Goal: Communication & Community: Connect with others

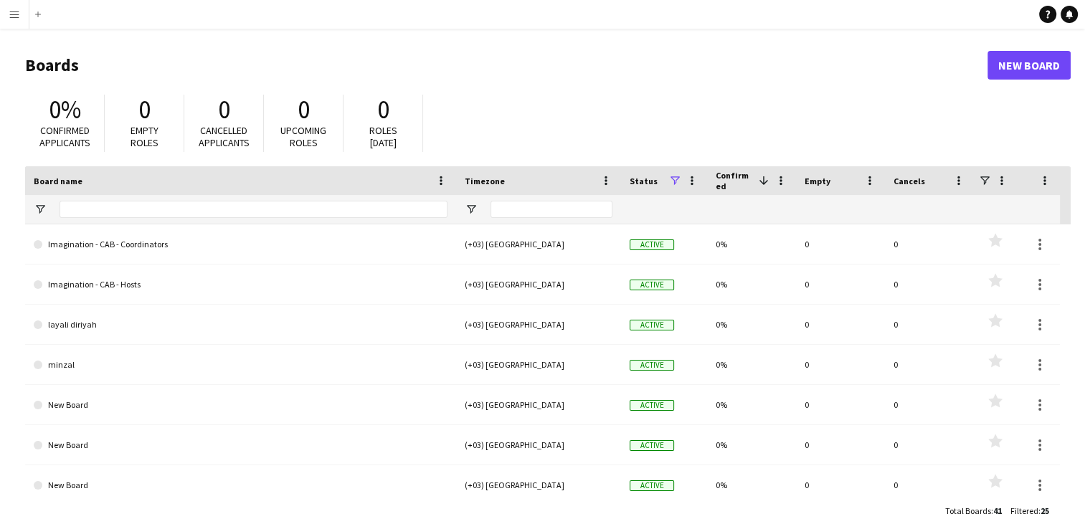
click at [9, 14] on app-icon "Menu" at bounding box center [14, 14] width 11 height 11
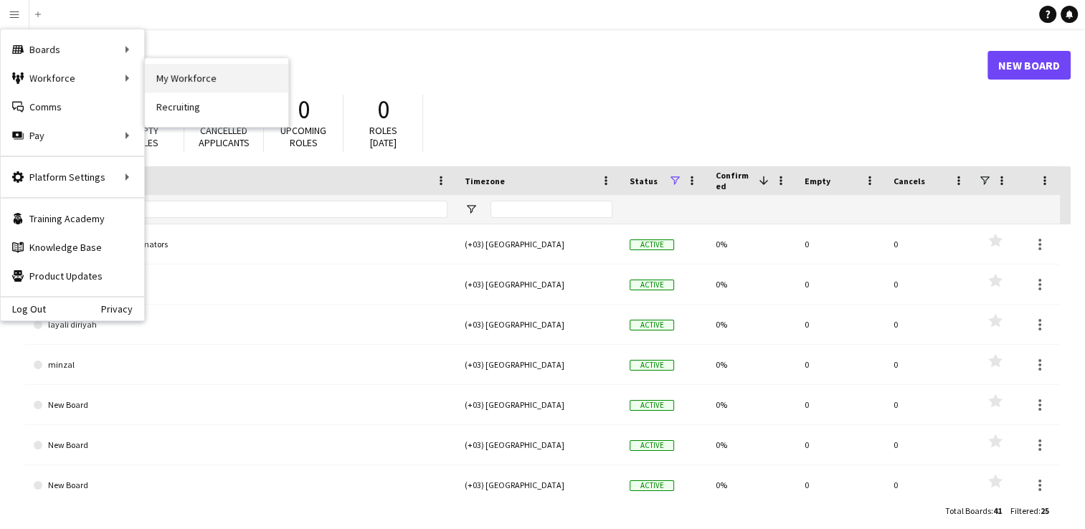
click at [170, 81] on link "My Workforce" at bounding box center [216, 78] width 143 height 29
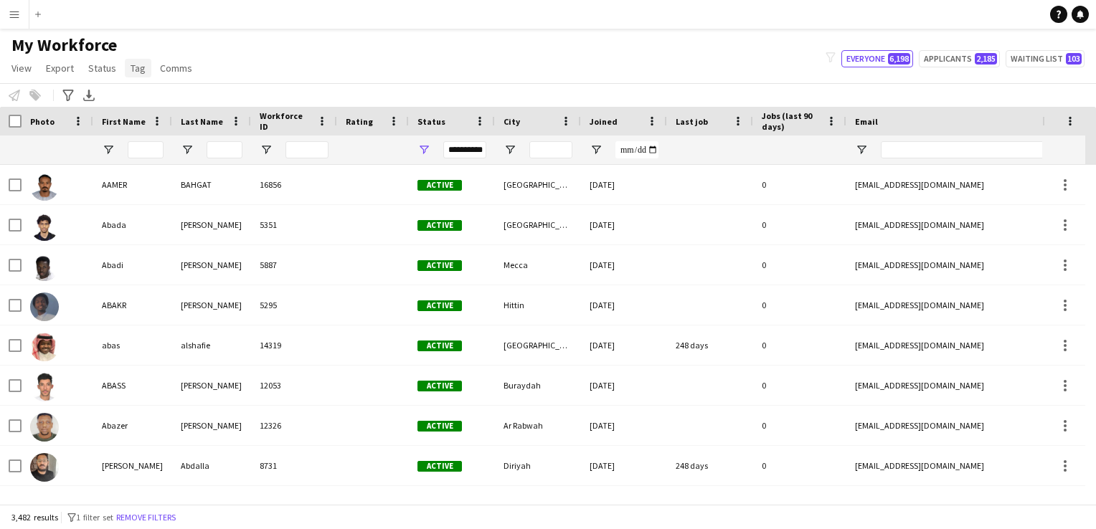
click at [141, 70] on span "Tag" at bounding box center [138, 68] width 15 height 13
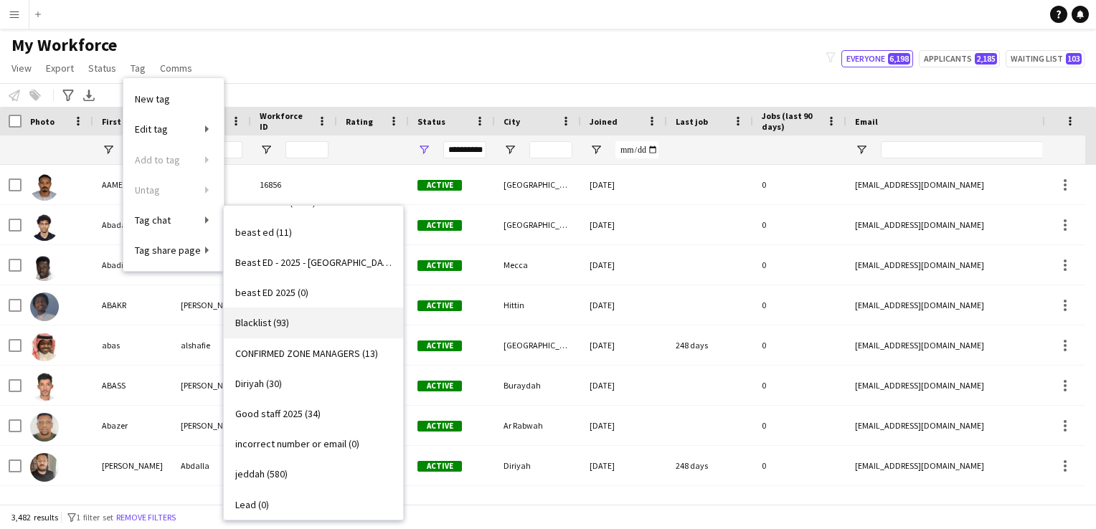
scroll to position [146, 0]
click at [304, 409] on span "Good staff 2025 (34)" at bounding box center [277, 413] width 85 height 13
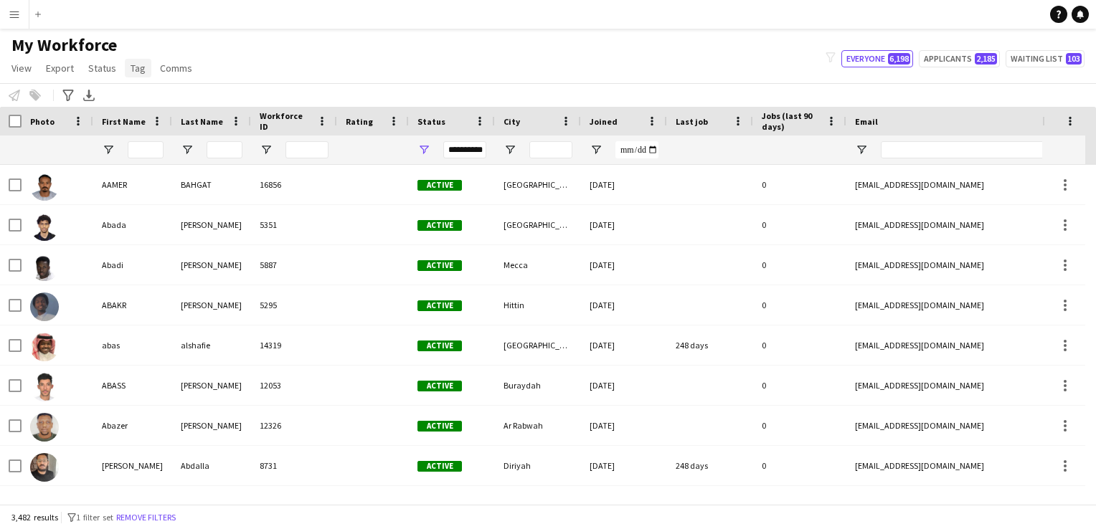
click at [135, 72] on span "Tag" at bounding box center [138, 68] width 15 height 13
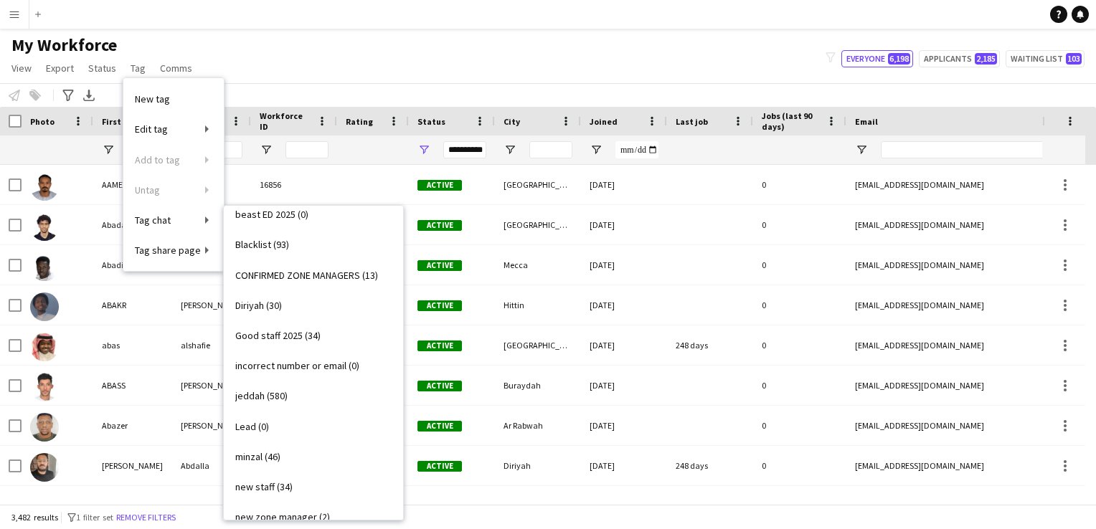
scroll to position [229, 0]
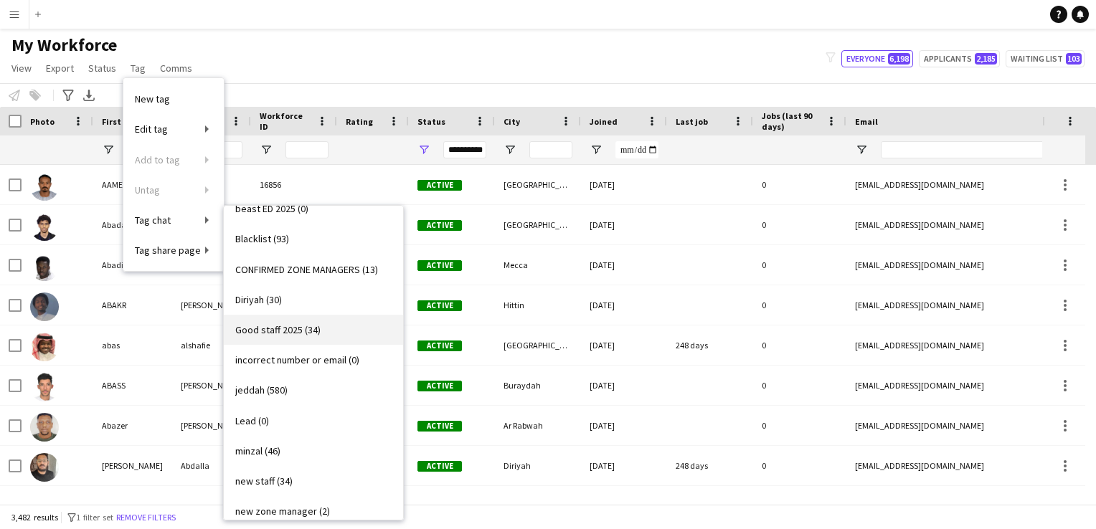
click at [290, 337] on link "Good staff 2025 (34)" at bounding box center [313, 330] width 179 height 30
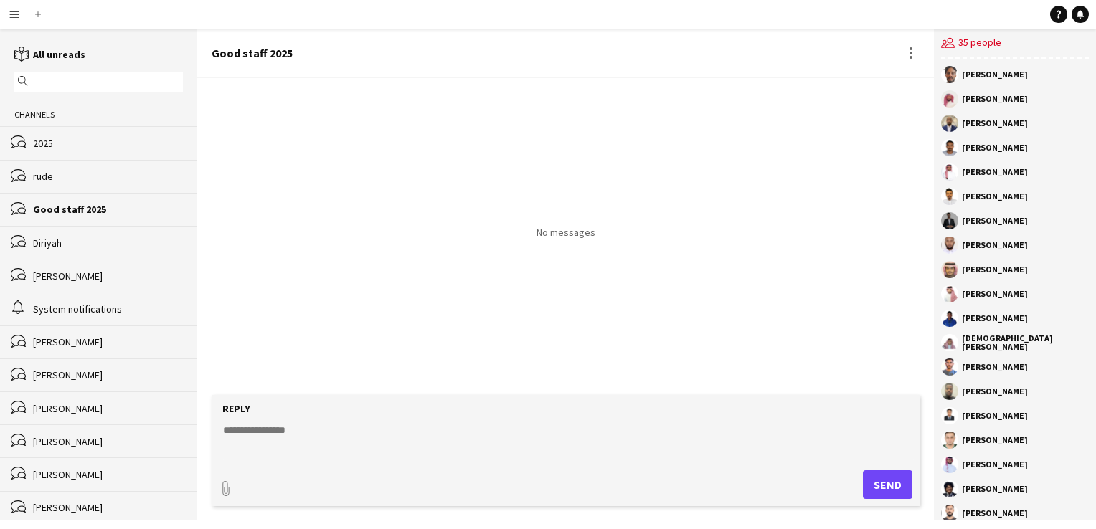
click at [92, 179] on div "rude" at bounding box center [108, 176] width 150 height 13
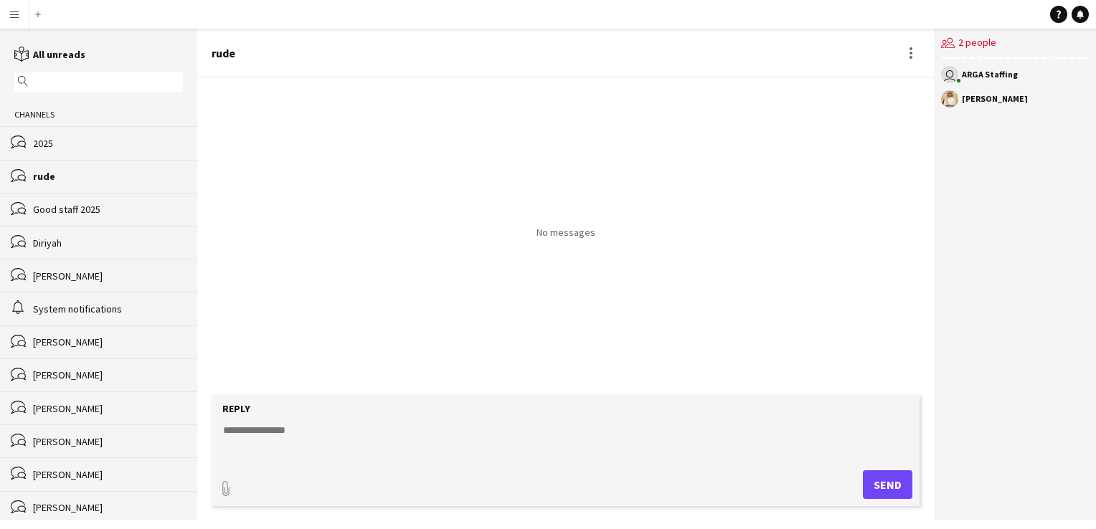
click at [77, 239] on div "Diriyah" at bounding box center [108, 243] width 150 height 13
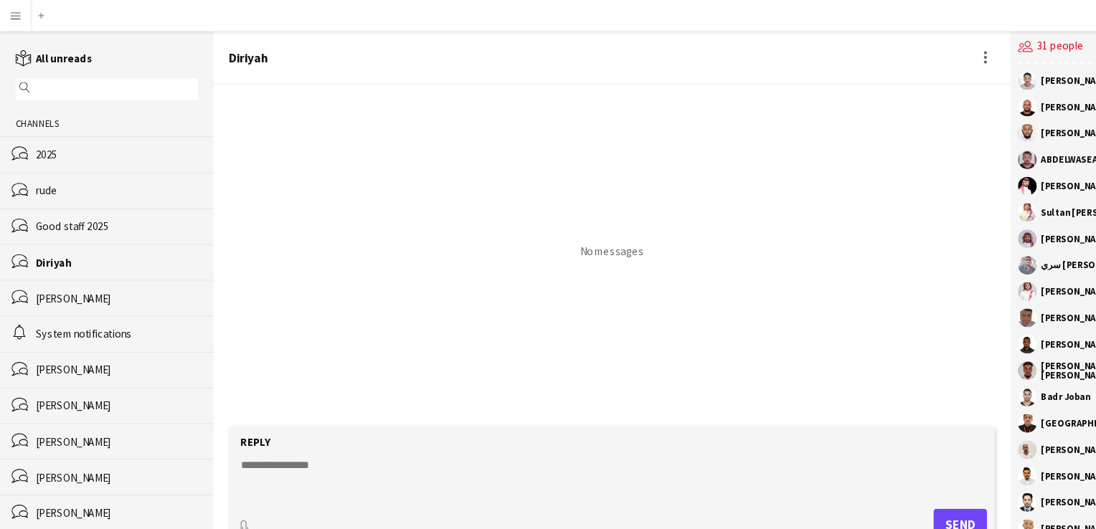
click at [50, 267] on div "bubbles [PERSON_NAME]" at bounding box center [98, 275] width 197 height 33
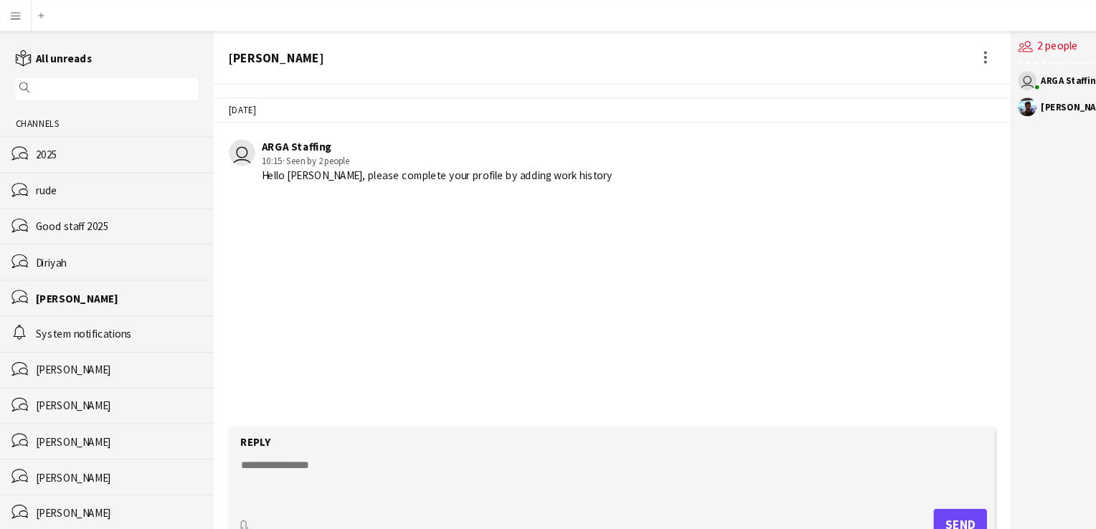
click at [52, 313] on div "System notifications" at bounding box center [108, 309] width 150 height 13
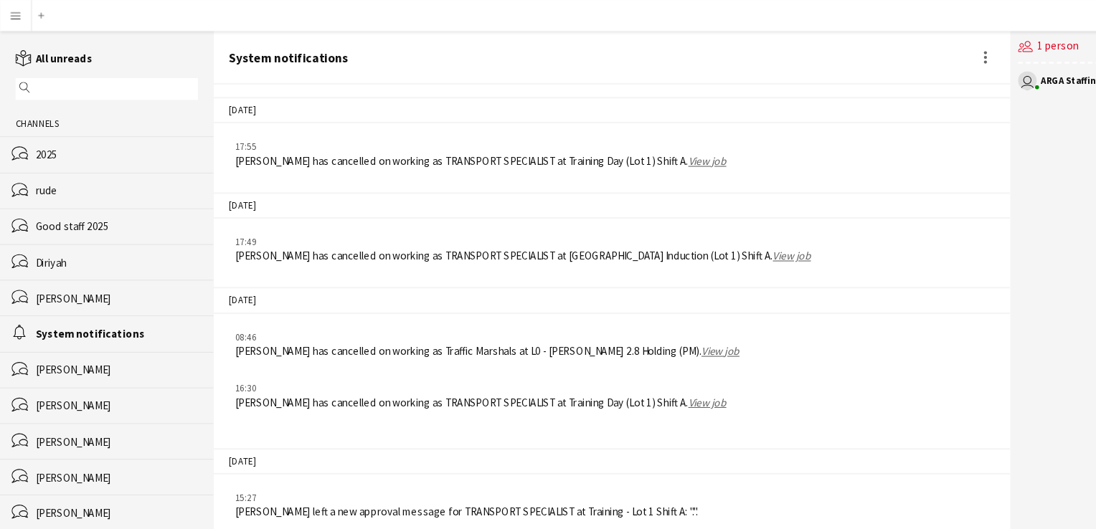
scroll to position [1920, 0]
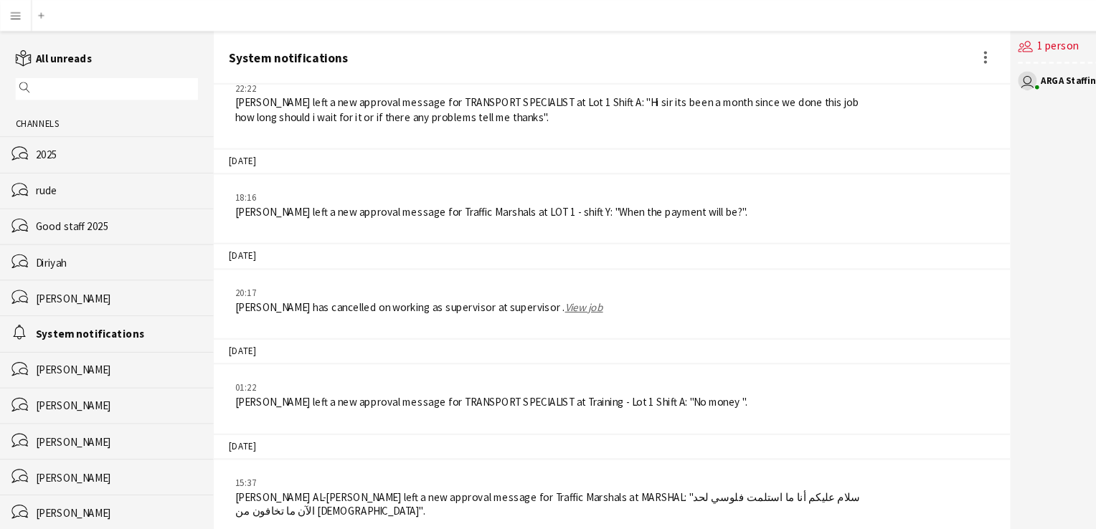
click at [53, 337] on div "[PERSON_NAME]" at bounding box center [108, 342] width 150 height 13
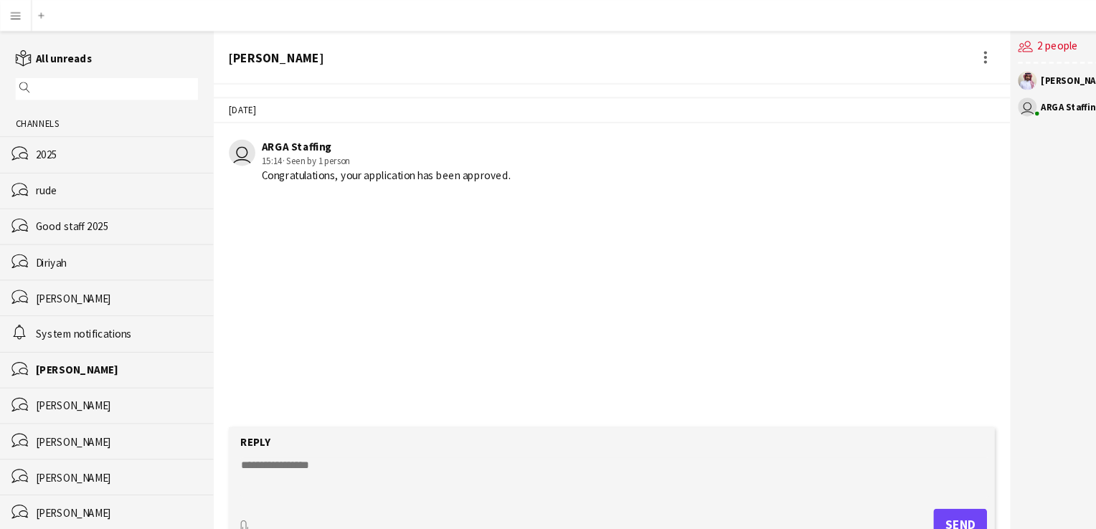
click at [48, 374] on div "[PERSON_NAME]" at bounding box center [108, 375] width 150 height 13
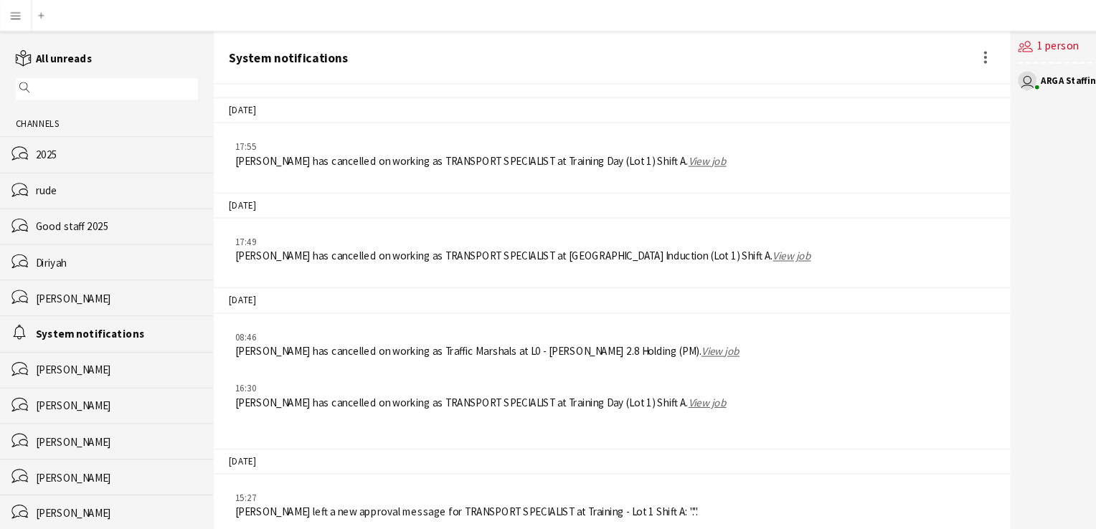
scroll to position [1920, 0]
